Goal: Obtain resource: Download file/media

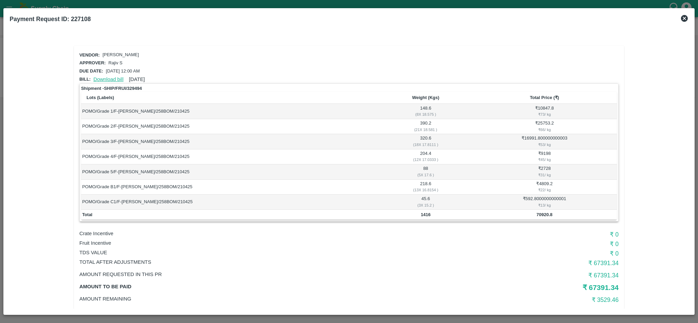
click at [104, 77] on link "Download bill" at bounding box center [108, 79] width 30 height 5
click at [684, 17] on icon at bounding box center [684, 18] width 7 height 7
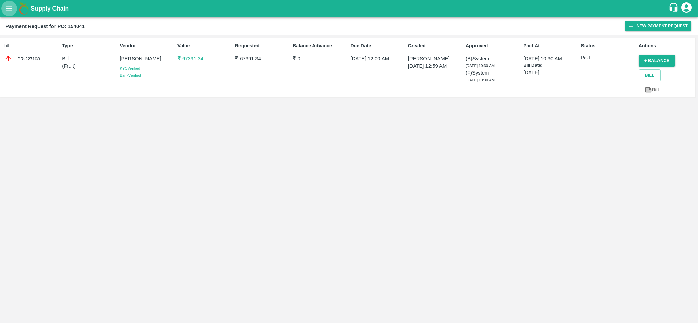
click at [7, 10] on icon "open drawer" at bounding box center [9, 8] width 6 height 4
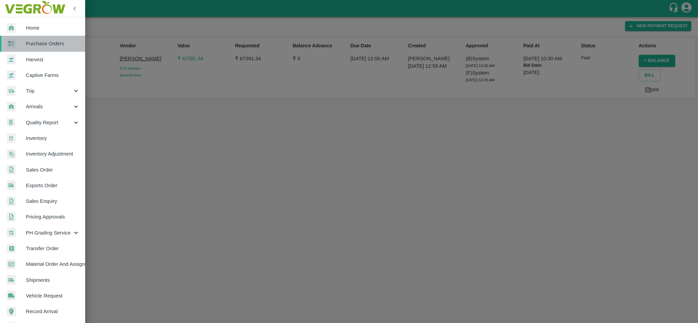
click at [33, 48] on link "Purchase Orders" at bounding box center [42, 44] width 85 height 16
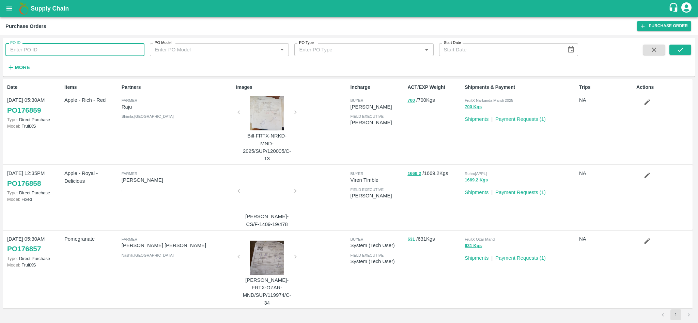
click at [32, 48] on input "PO ID" at bounding box center [74, 49] width 139 height 13
click at [7, 9] on icon "open drawer" at bounding box center [8, 8] width 7 height 7
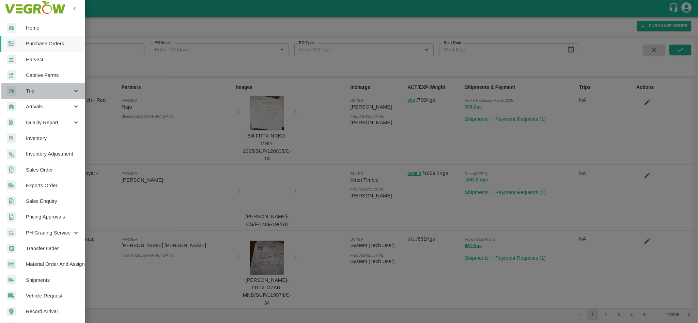
click at [45, 92] on span "Trip" at bounding box center [49, 90] width 46 height 7
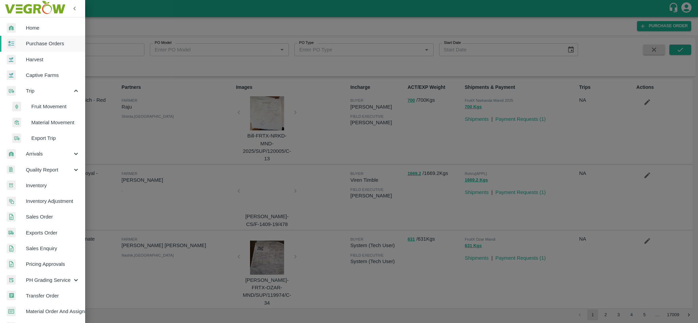
click at [50, 122] on span "Material Movement" at bounding box center [55, 122] width 48 height 7
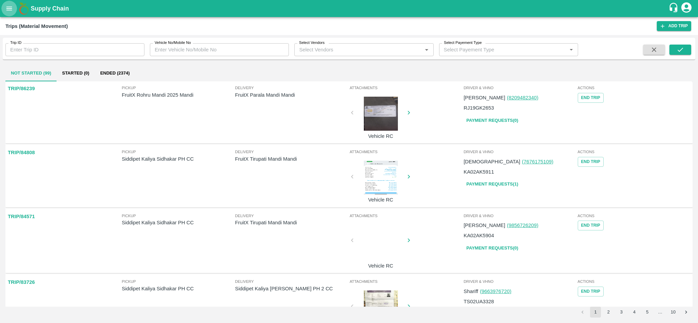
click at [9, 6] on icon "open drawer" at bounding box center [9, 8] width 6 height 4
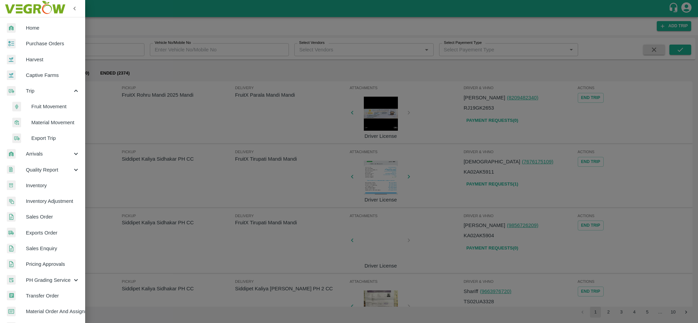
click at [49, 104] on span "Fruit Movement" at bounding box center [55, 106] width 48 height 7
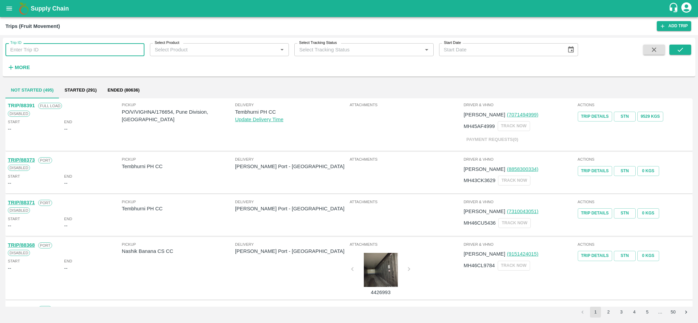
click at [76, 53] on input "Trip ID" at bounding box center [74, 49] width 139 height 13
paste input "86274"
type input "86274"
click at [687, 49] on button "submit" at bounding box center [680, 50] width 22 height 10
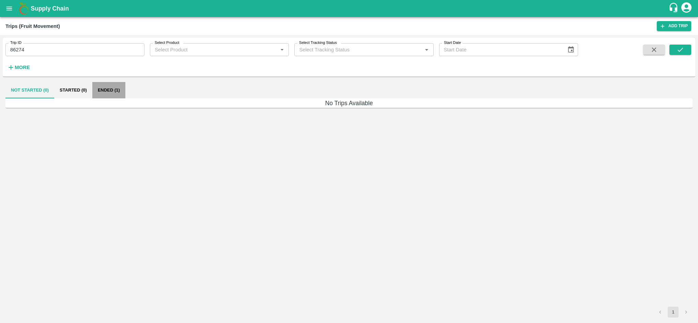
click at [110, 91] on button "Ended (1)" at bounding box center [108, 90] width 33 height 16
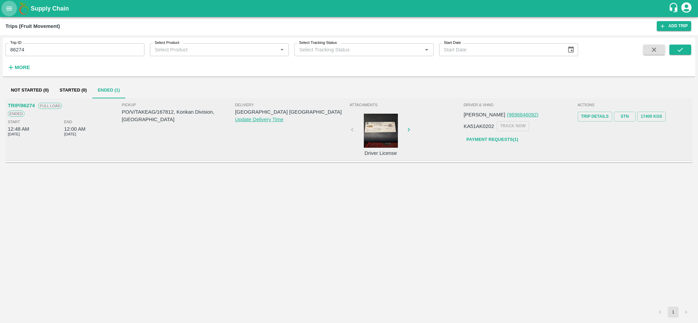
click at [16, 6] on button "open drawer" at bounding box center [9, 9] width 16 height 16
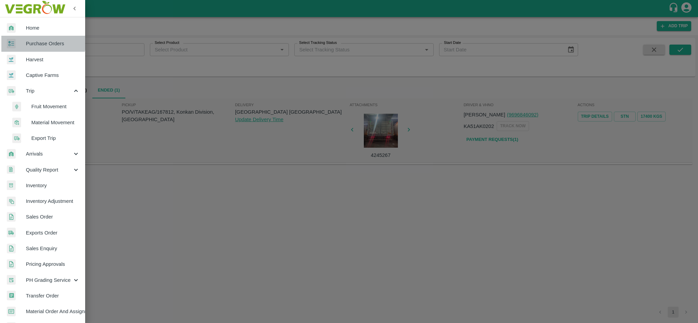
click at [33, 41] on span "Purchase Orders" at bounding box center [53, 43] width 54 height 7
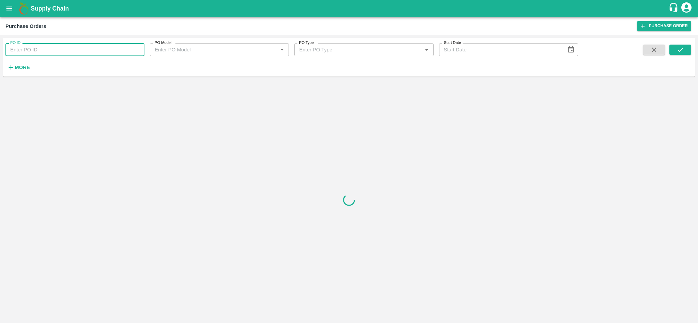
click at [33, 48] on input "PO ID" at bounding box center [74, 49] width 139 height 13
paste input "175024"
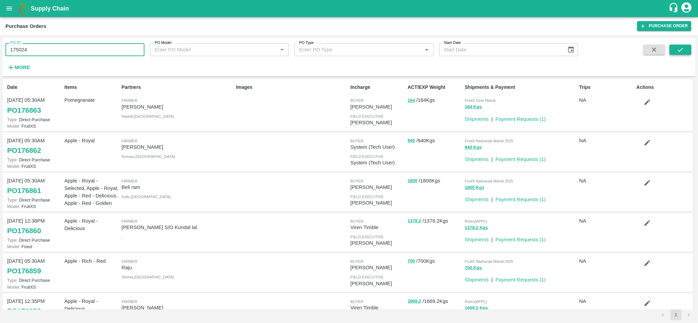
type input "175024"
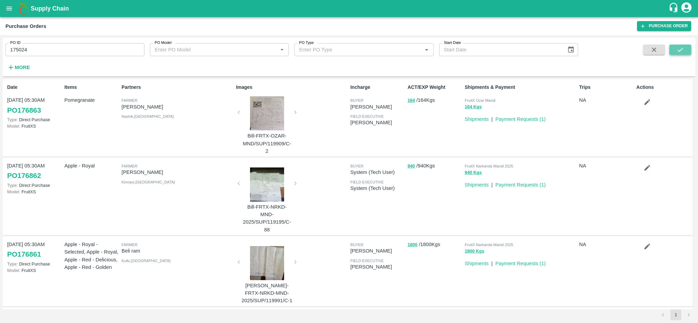
click at [683, 49] on icon "submit" at bounding box center [679, 49] width 7 height 7
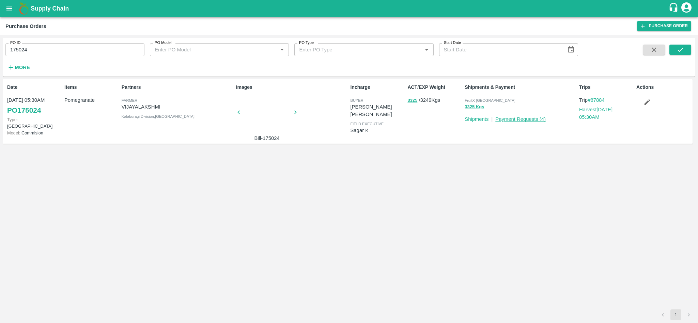
click at [514, 117] on link "Payment Requests ( 4 )" at bounding box center [520, 118] width 50 height 5
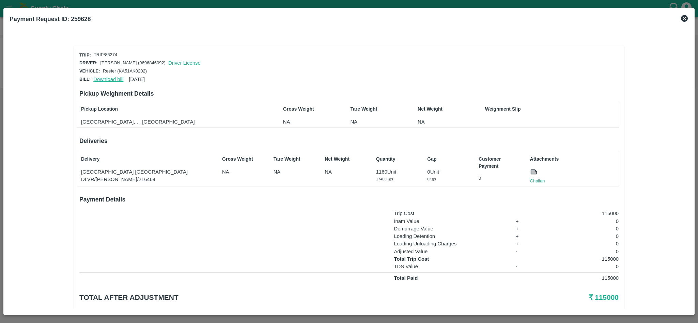
click at [95, 77] on link "Download bill" at bounding box center [108, 79] width 30 height 5
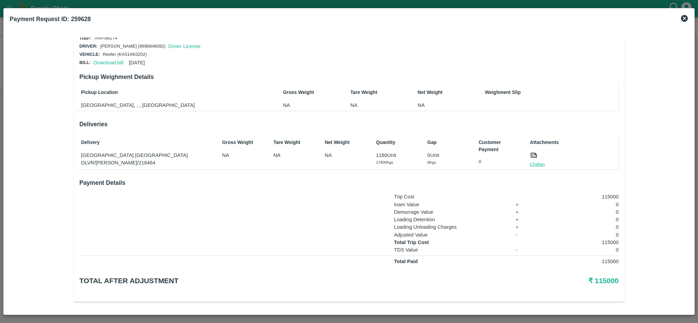
click at [535, 164] on link "Challan" at bounding box center [537, 164] width 15 height 7
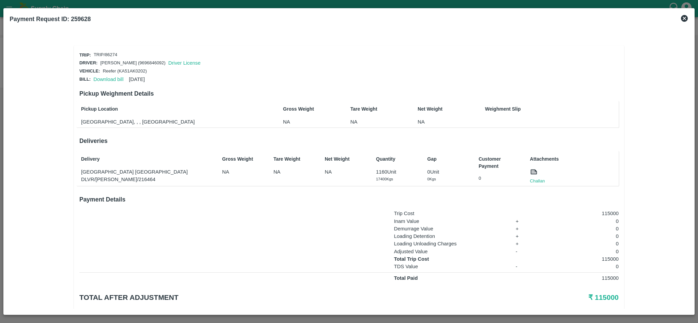
scroll to position [0, 0]
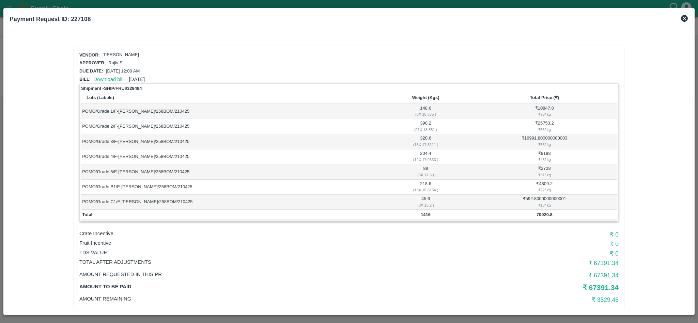
click at [685, 15] on icon at bounding box center [684, 18] width 7 height 7
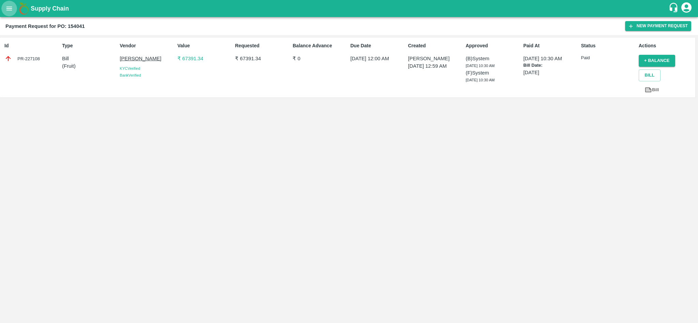
click at [11, 7] on icon "open drawer" at bounding box center [9, 8] width 6 height 4
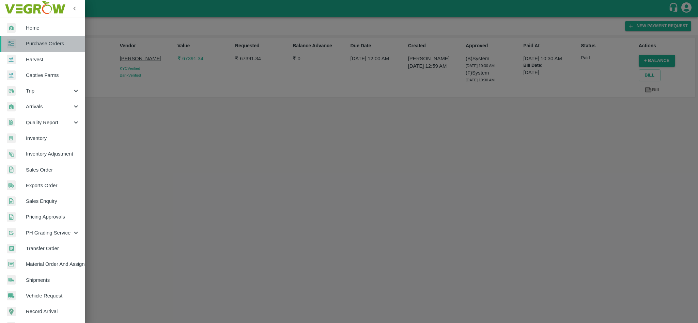
click at [50, 44] on span "Purchase Orders" at bounding box center [53, 43] width 54 height 7
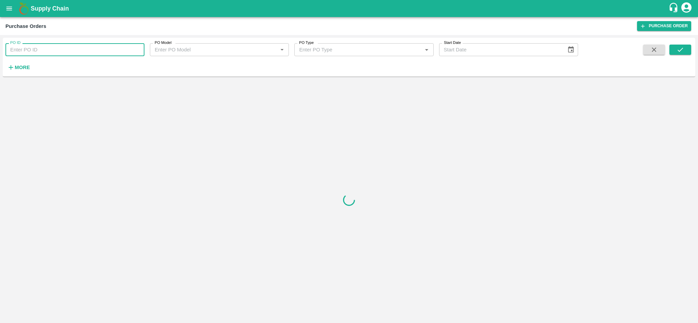
click at [41, 52] on input "PO ID" at bounding box center [74, 49] width 139 height 13
paste input "176130"
type input "176130"
click at [682, 50] on icon "submit" at bounding box center [679, 49] width 7 height 7
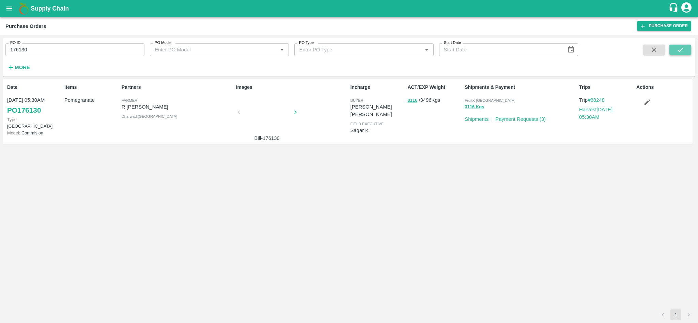
click at [682, 50] on icon "submit" at bounding box center [679, 49] width 7 height 7
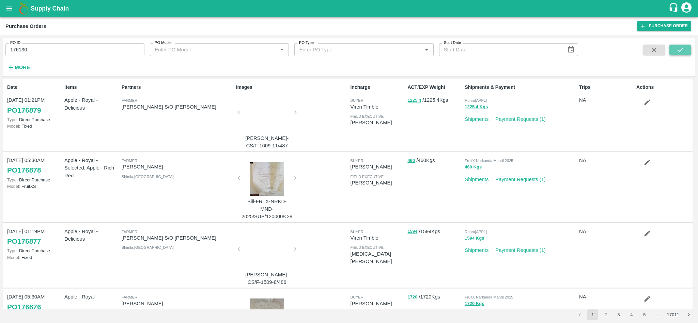
click at [680, 52] on icon "submit" at bounding box center [679, 49] width 7 height 7
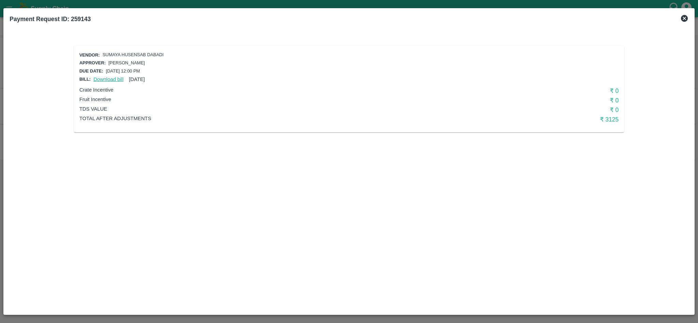
click at [108, 77] on link "Download bill" at bounding box center [108, 79] width 30 height 5
